Goal: Information Seeking & Learning: Learn about a topic

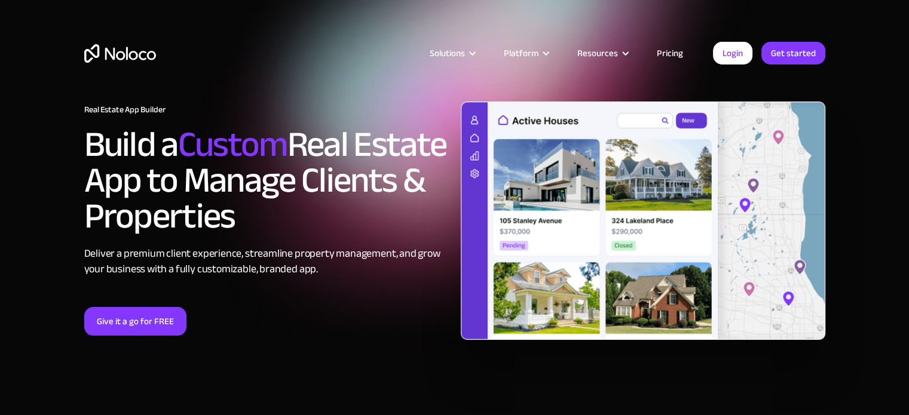
click at [315, 291] on div "Real Estate App Builder Build a Custom Real Estate App to Manage Clients & Prop…" at bounding box center [266, 220] width 376 height 231
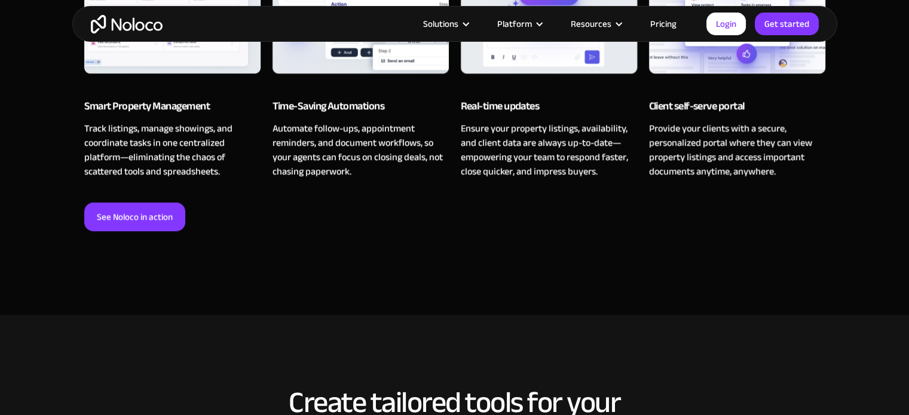
scroll to position [1035, 0]
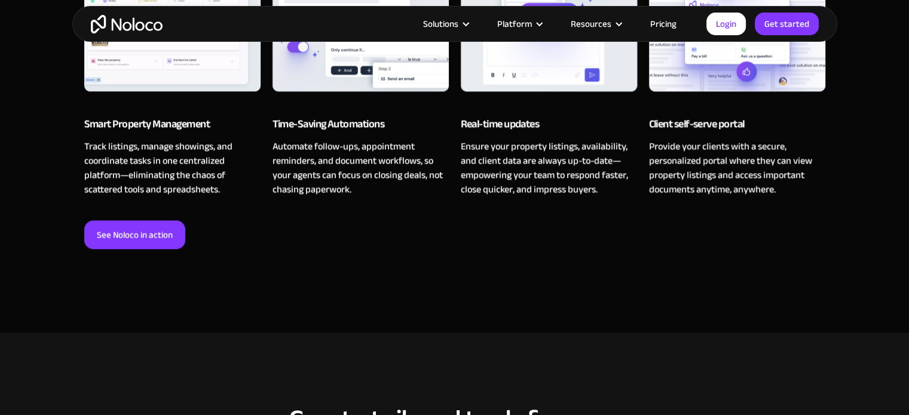
click at [671, 21] on link "Pricing" at bounding box center [663, 24] width 56 height 16
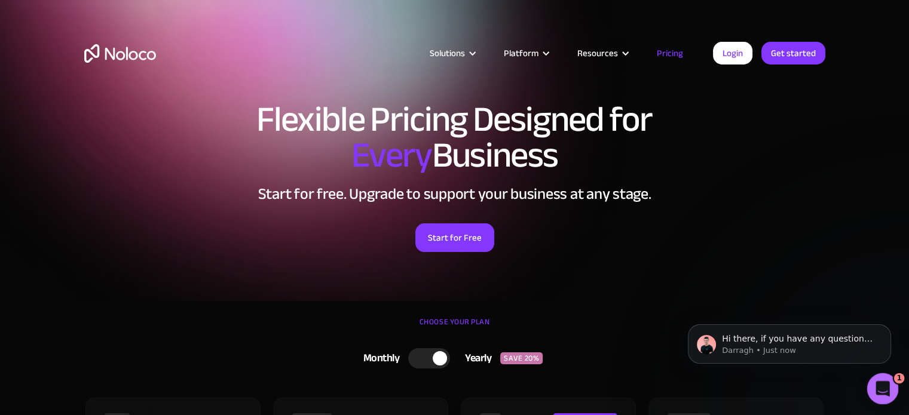
click at [869, 385] on div "Open Intercom Messenger" at bounding box center [880, 386] width 39 height 39
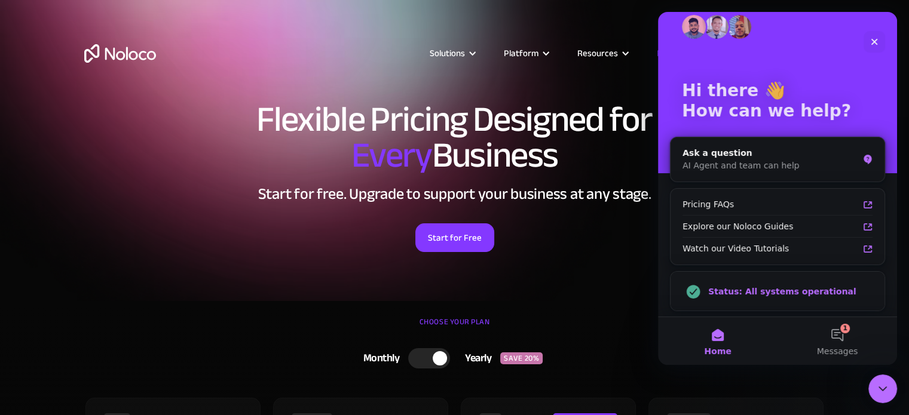
scroll to position [16, 0]
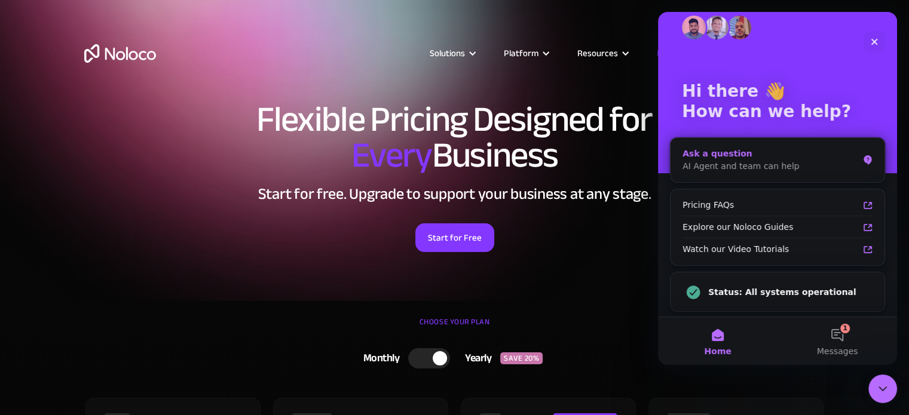
click at [772, 163] on div "AI Agent and team can help" at bounding box center [770, 166] width 176 height 13
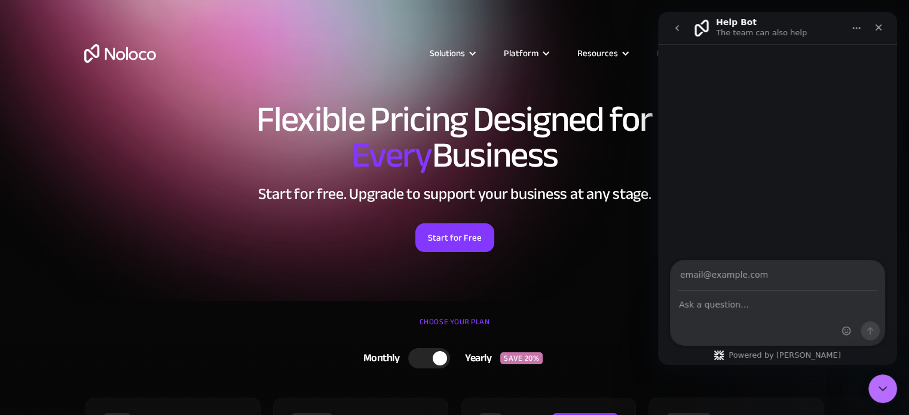
scroll to position [0, 0]
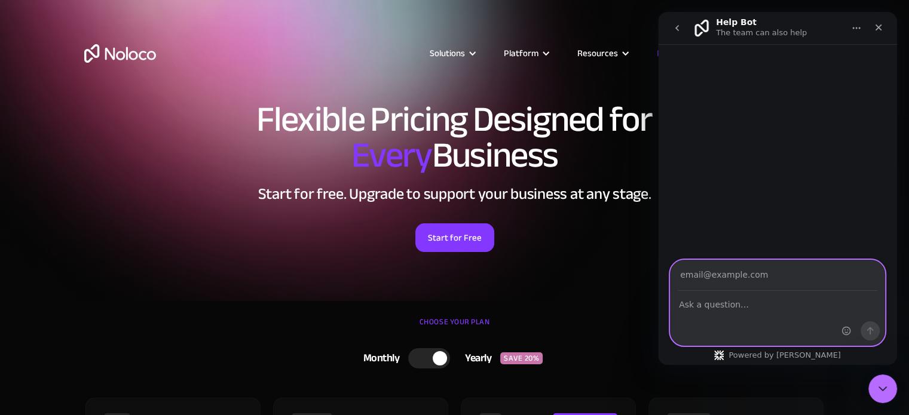
type textarea "`"
